Goal: Task Accomplishment & Management: Manage account settings

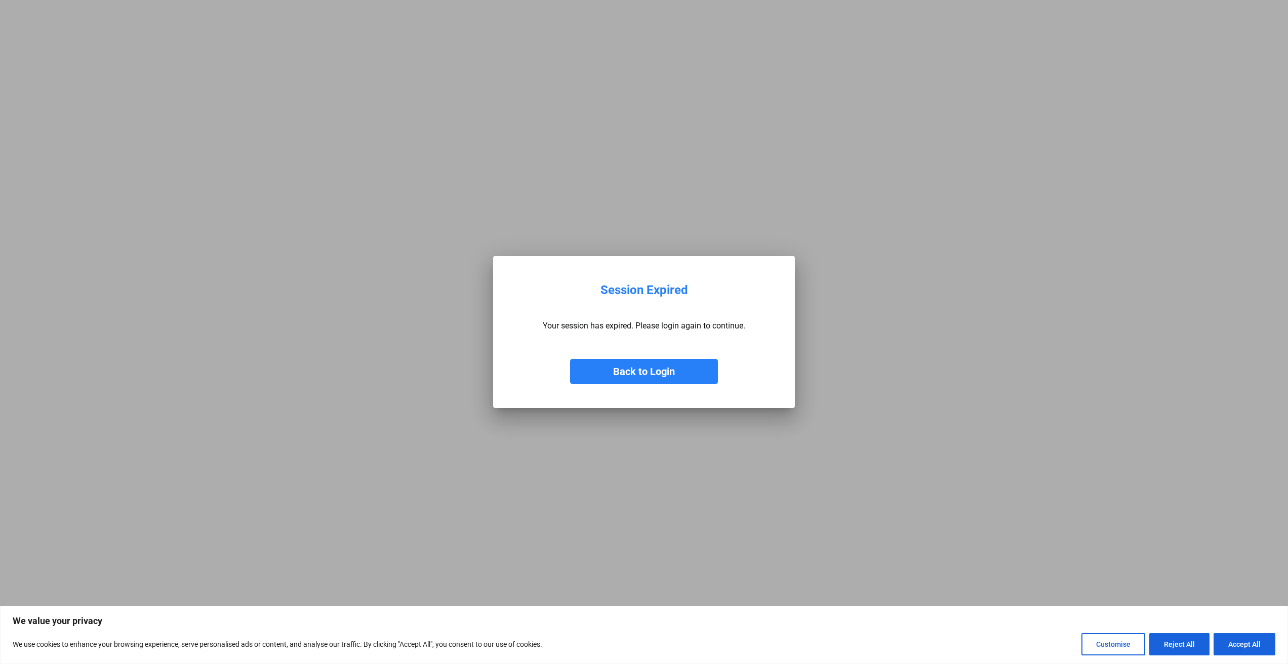
click at [623, 374] on button "Back to Login" at bounding box center [644, 371] width 148 height 25
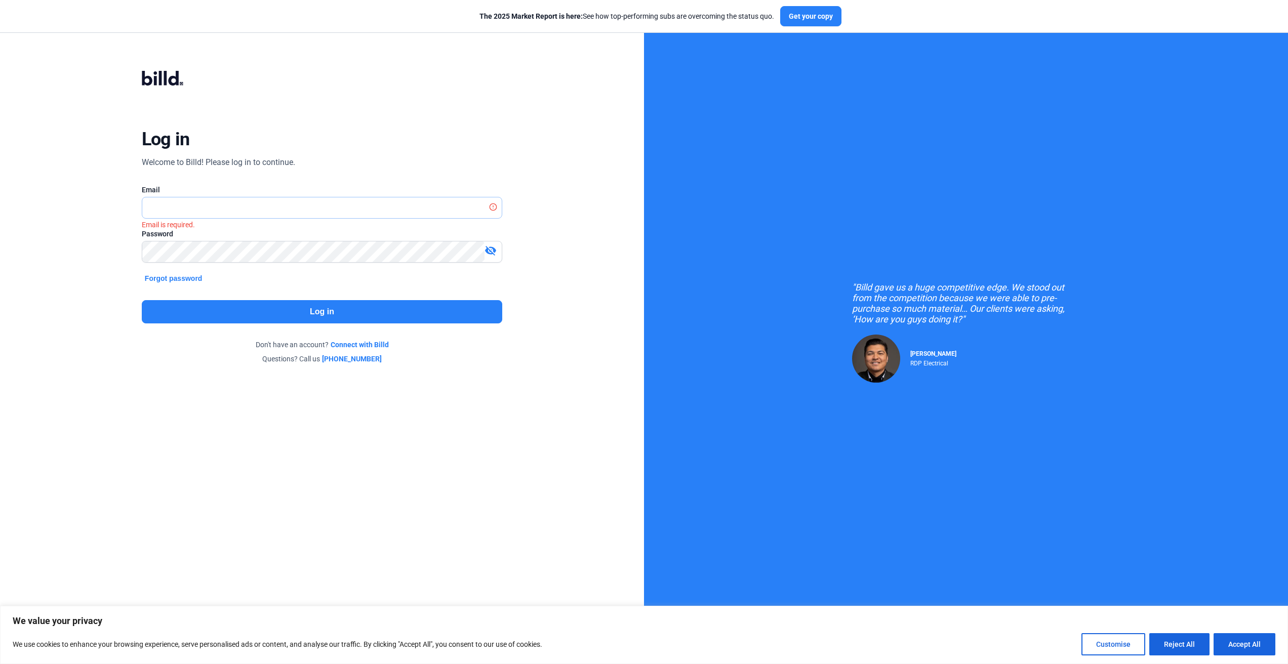
type input "[PERSON_NAME][EMAIL_ADDRESS][DOMAIN_NAME]"
click at [202, 314] on button "Log in" at bounding box center [322, 311] width 361 height 23
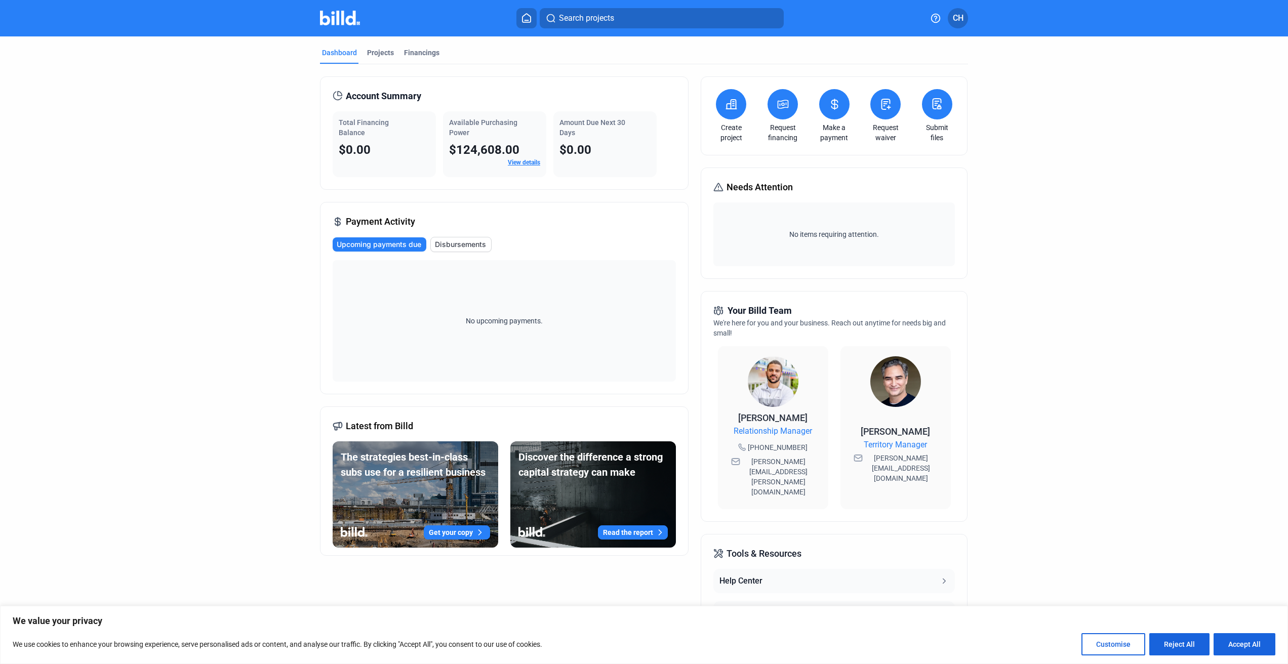
click at [961, 22] on span "CH" at bounding box center [958, 18] width 11 height 12
click at [927, 79] on button "Company Settings" at bounding box center [904, 88] width 110 height 20
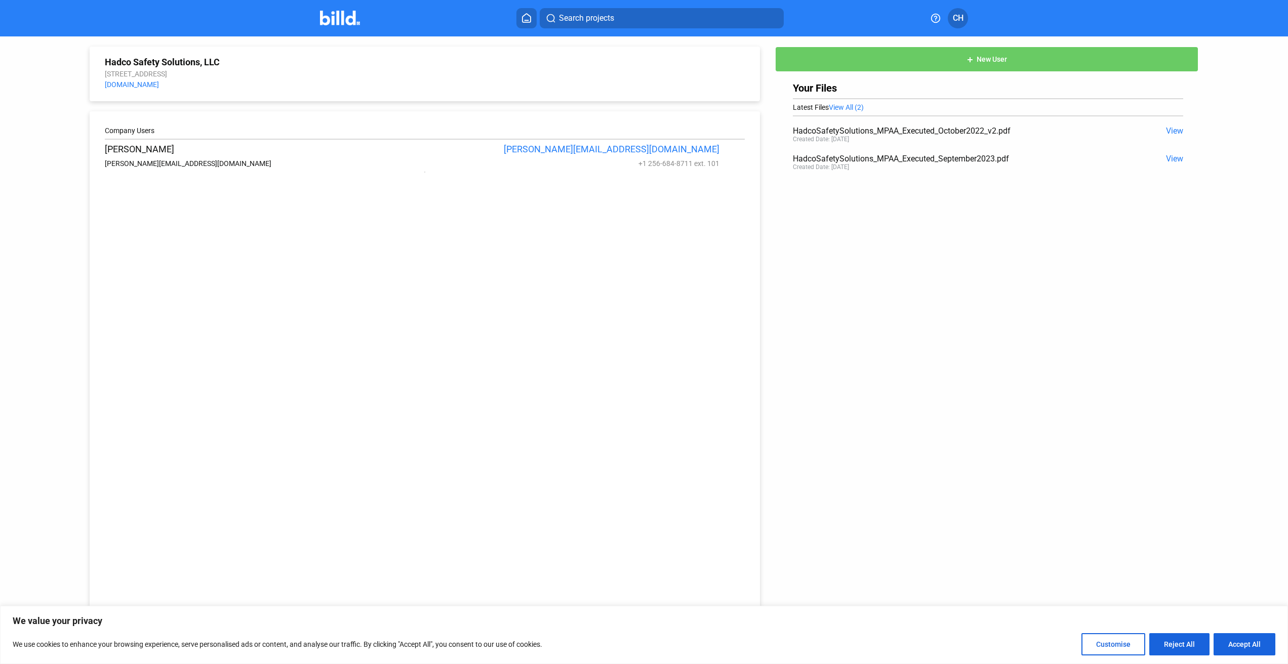
click at [1170, 129] on span "View" at bounding box center [1174, 131] width 17 height 10
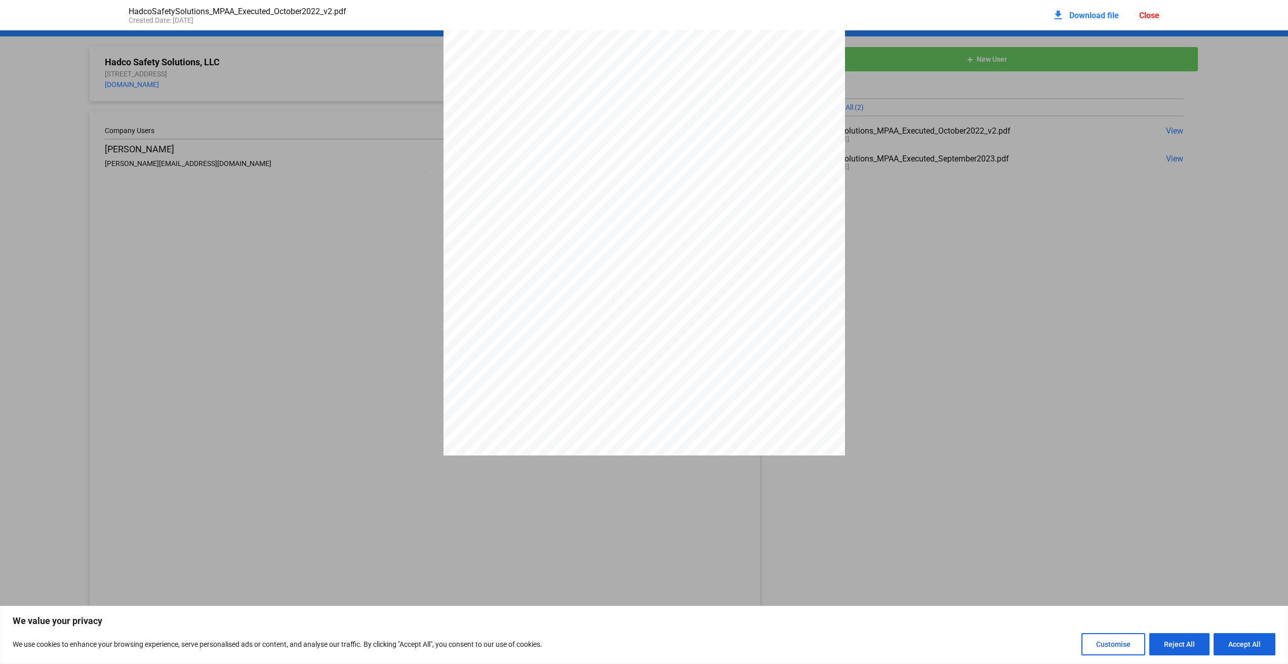
scroll to position [1761, 0]
click at [1155, 15] on div "Close" at bounding box center [1149, 16] width 20 height 10
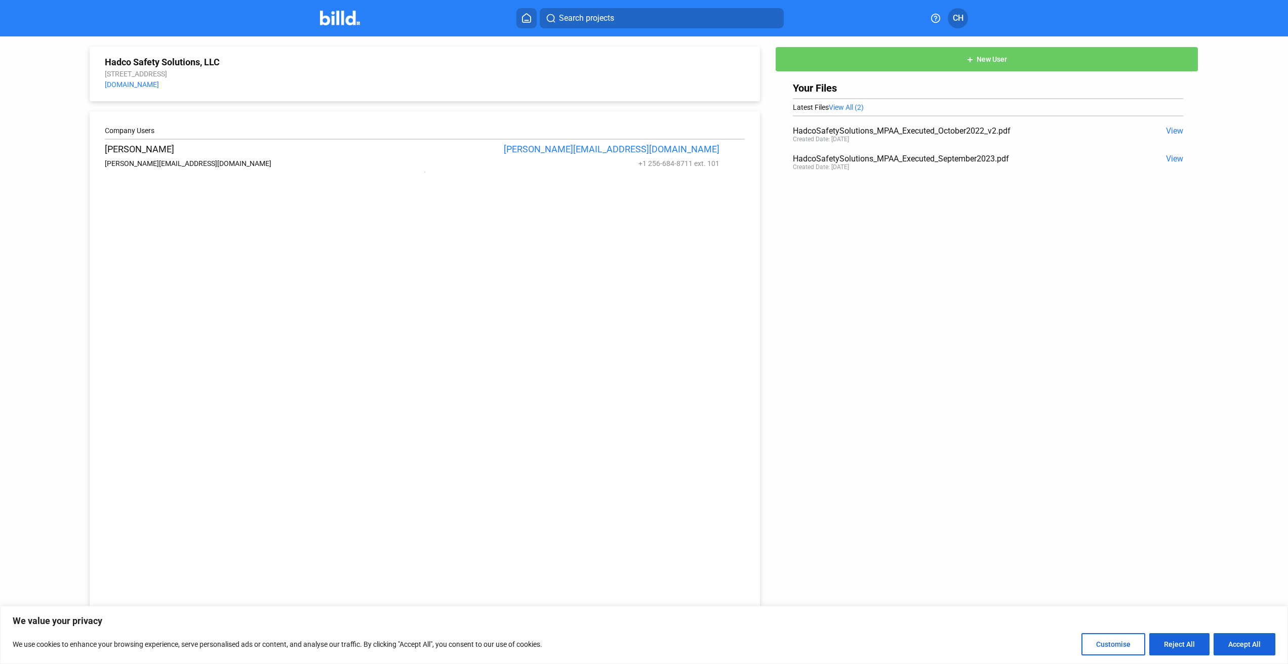
click at [958, 20] on span "CH" at bounding box center [958, 18] width 11 height 12
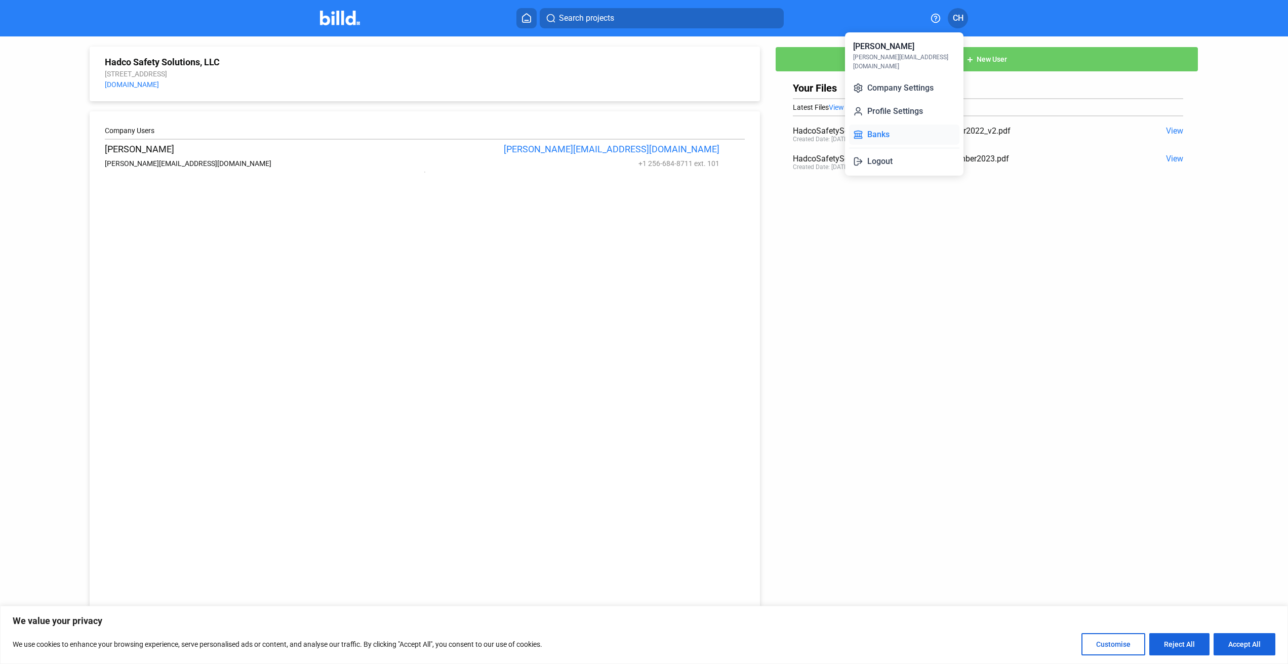
click at [890, 127] on button "Banks" at bounding box center [904, 135] width 110 height 20
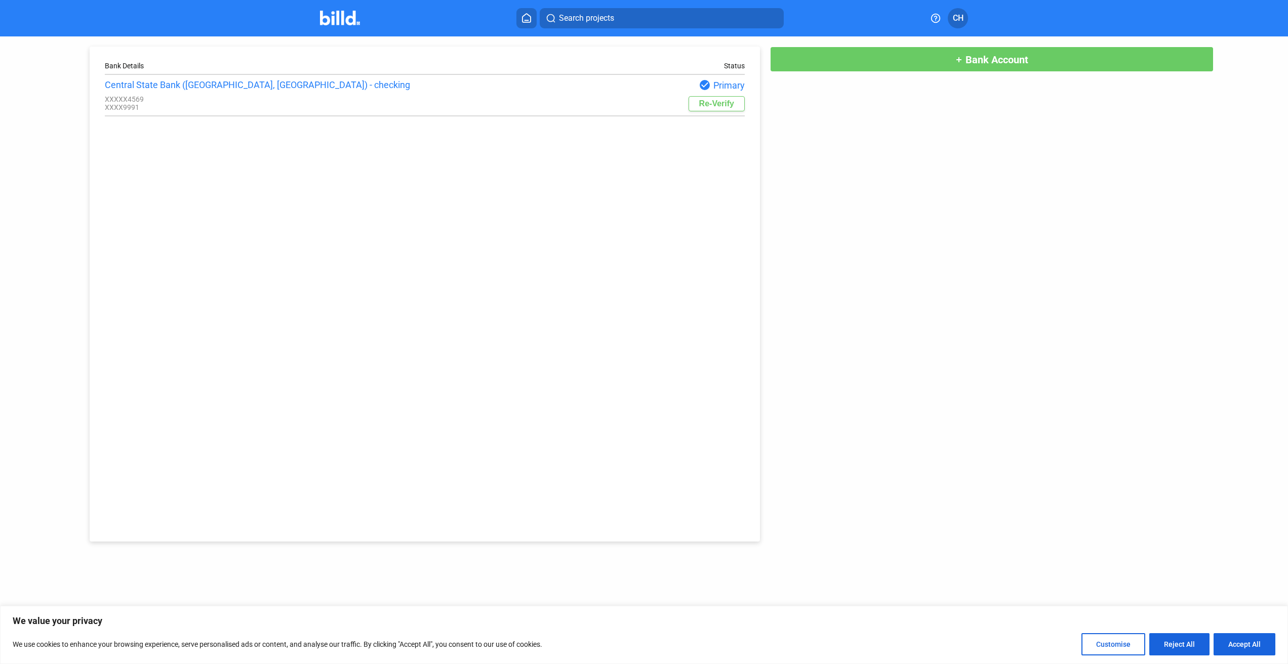
click at [718, 104] on button "Re-Verify" at bounding box center [717, 103] width 56 height 15
click at [857, 61] on button "add Bank Account" at bounding box center [992, 59] width 444 height 25
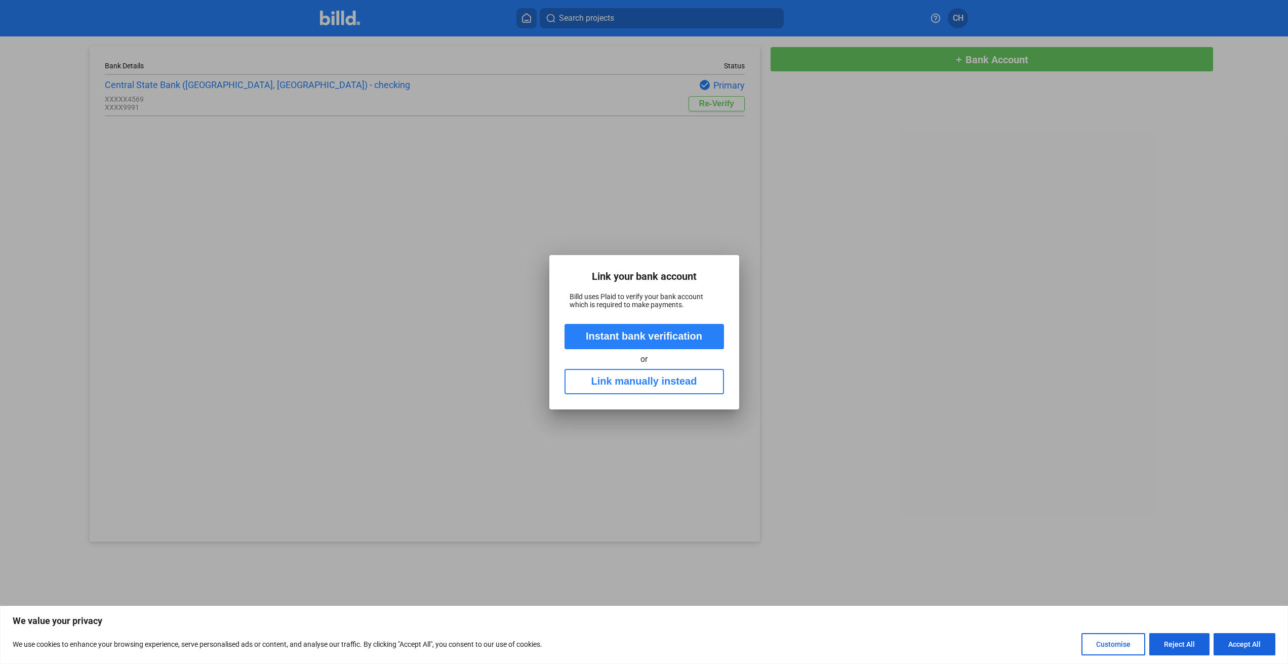
click at [634, 337] on button "Instant bank verification" at bounding box center [645, 336] width 160 height 25
